Goal: Understand process/instructions: Learn how to perform a task or action

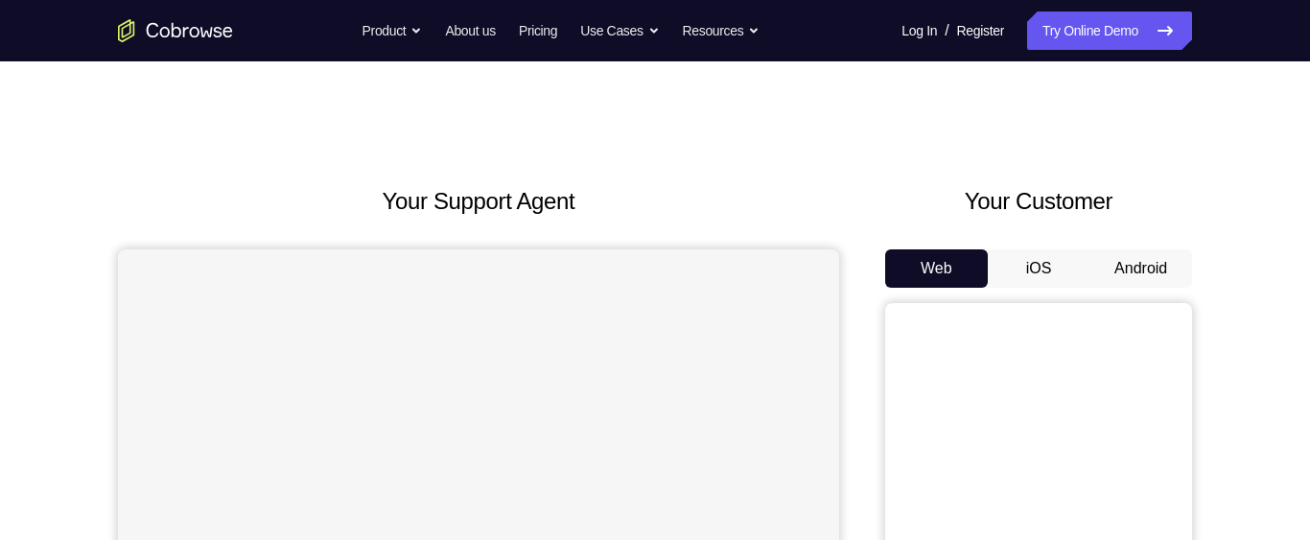
click at [1130, 257] on button "Android" at bounding box center [1140, 268] width 103 height 38
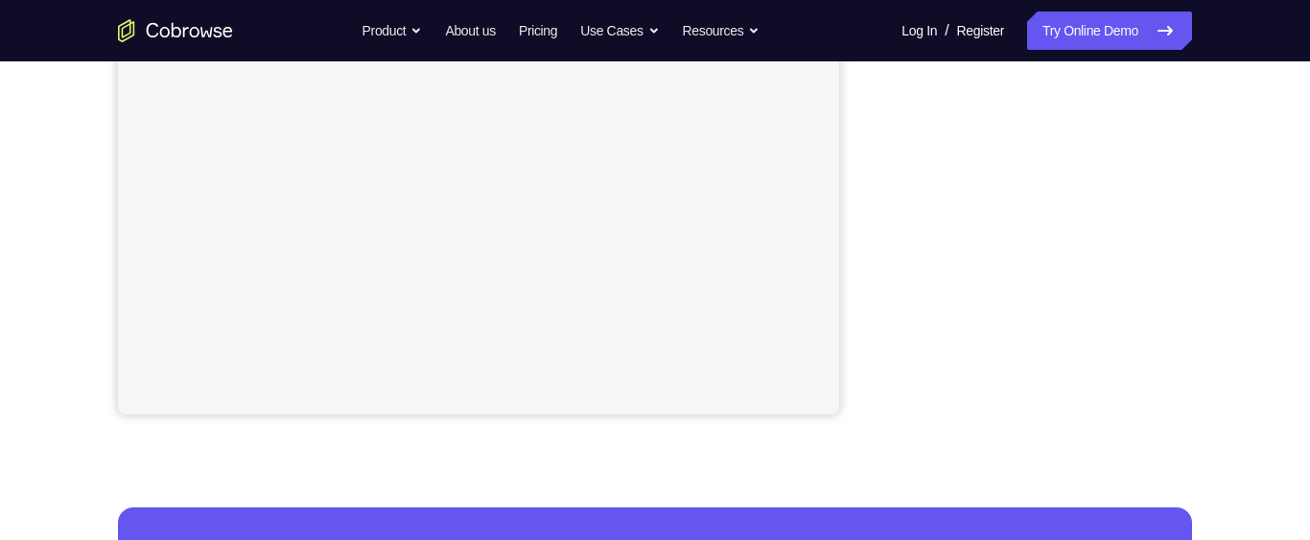
scroll to position [477, 0]
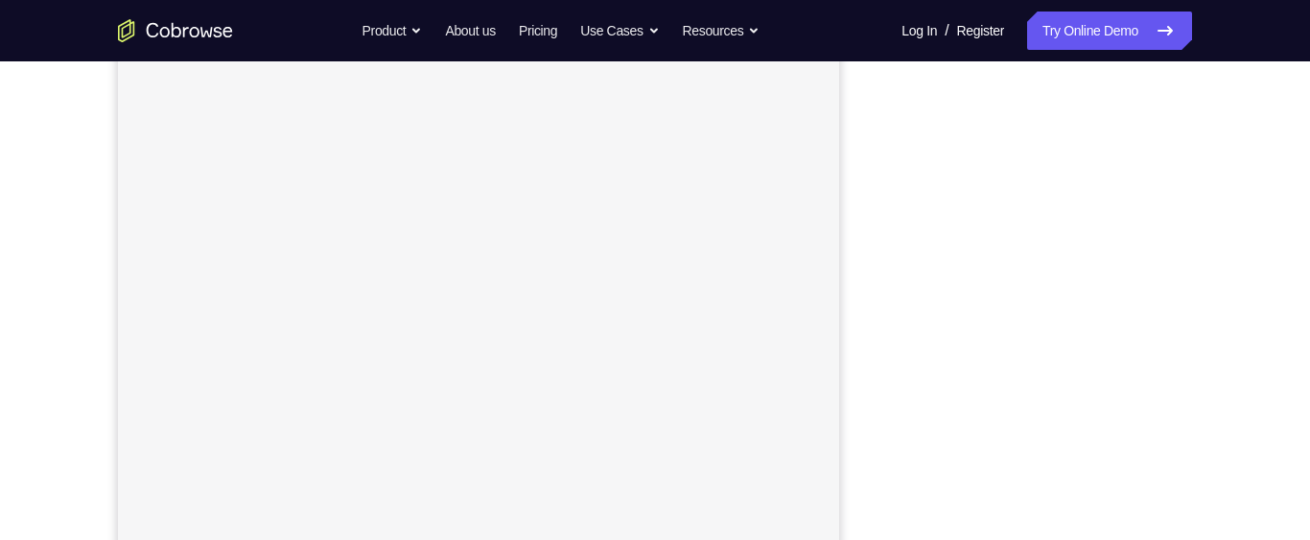
click at [1187, 250] on div at bounding box center [1038, 278] width 307 height 590
click at [1230, 390] on div "Your Support Agent Your Customer Web iOS Android Next Steps We’d be happy to gi…" at bounding box center [654, 334] width 1227 height 1265
click at [1250, 255] on div "Your Support Agent Your Customer Web iOS Android Next Steps We’d be happy to gi…" at bounding box center [654, 465] width 1227 height 1265
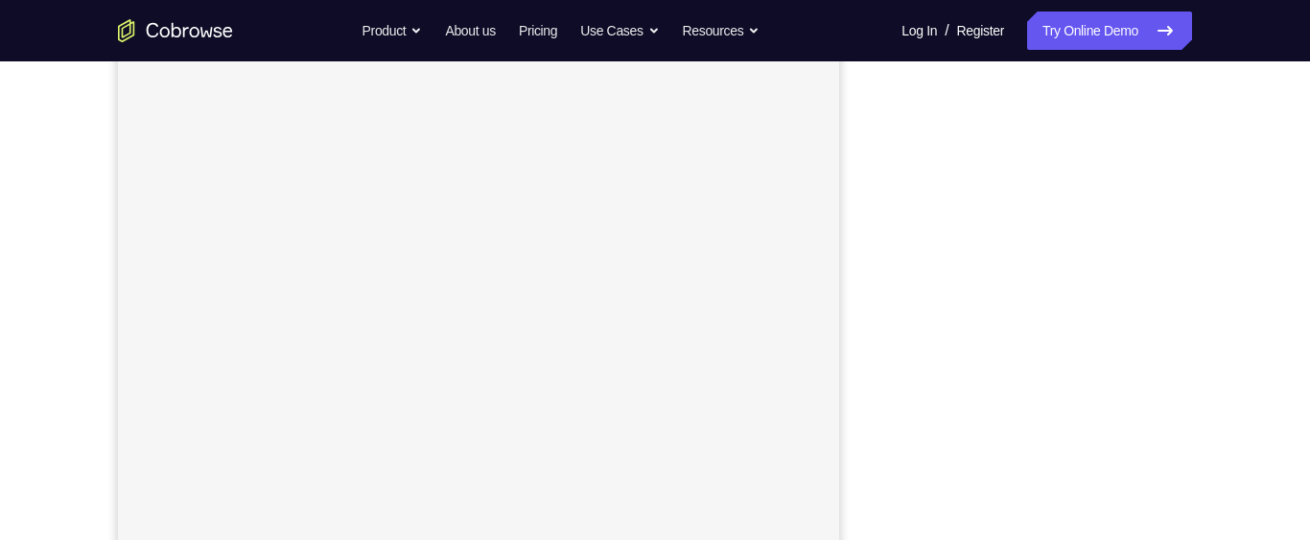
scroll to position [319, 0]
click at [882, 256] on div "Your Support Agent Your Customer Web iOS Android" at bounding box center [655, 219] width 1074 height 709
click at [875, 276] on div "Your Support Agent Your Customer Web iOS Android" at bounding box center [655, 219] width 1074 height 709
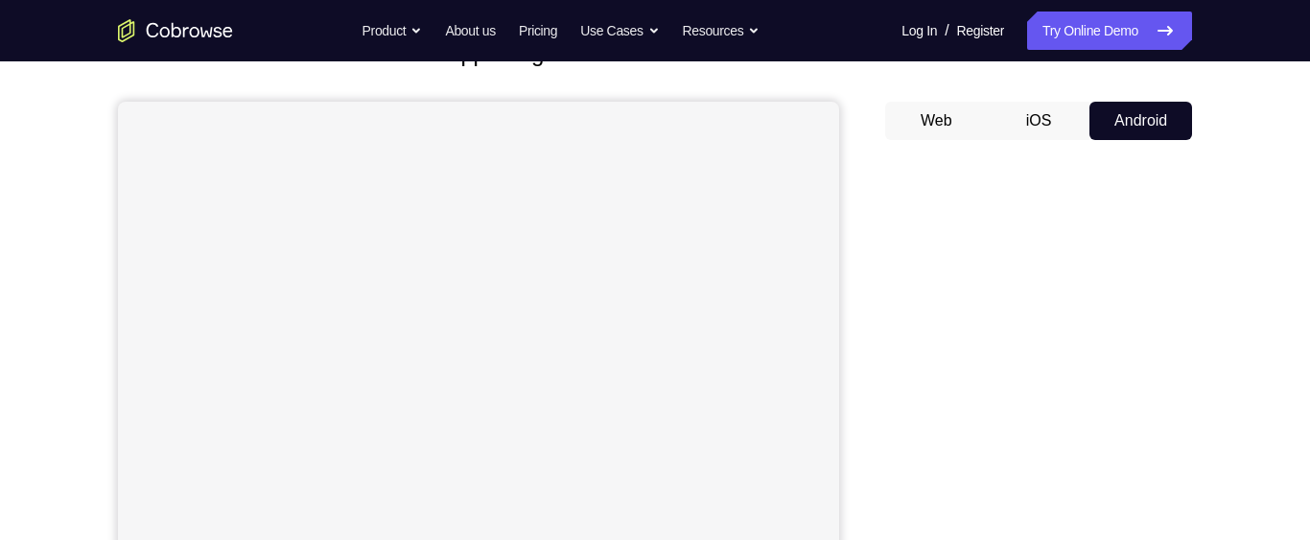
scroll to position [142, 0]
